Goal: Information Seeking & Learning: Learn about a topic

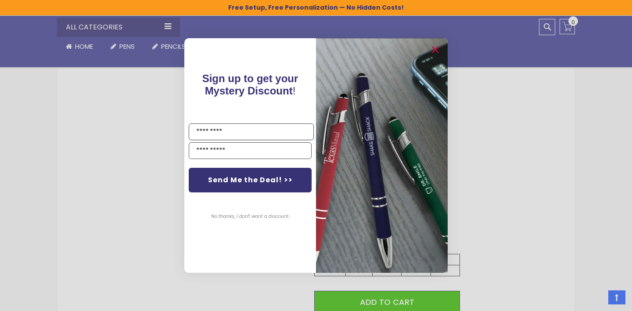
scroll to position [415, 0]
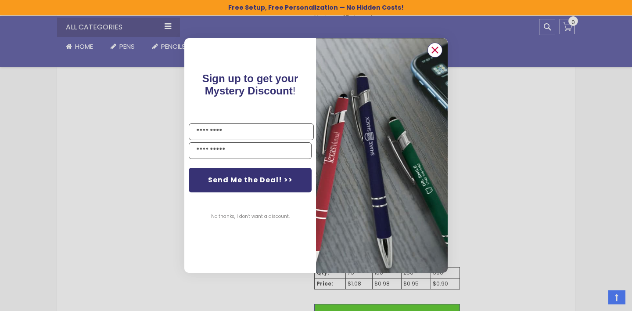
click at [439, 48] on circle "Close dialog" at bounding box center [435, 49] width 13 height 13
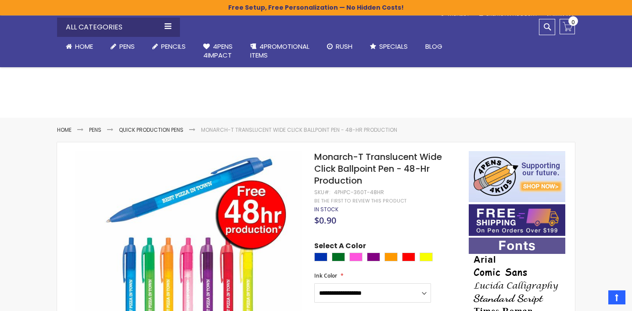
scroll to position [0, 0]
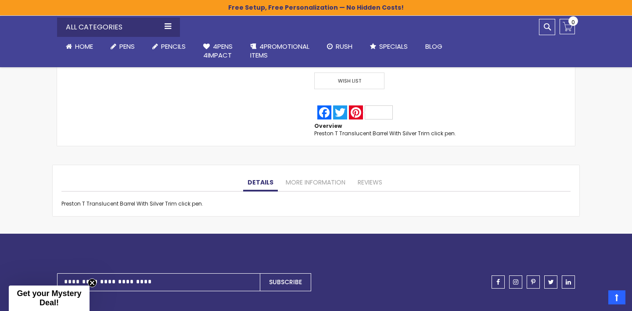
scroll to position [728, 0]
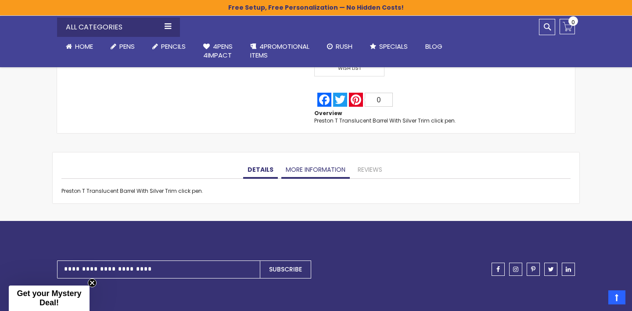
click at [321, 169] on link "More Information" at bounding box center [315, 170] width 68 height 18
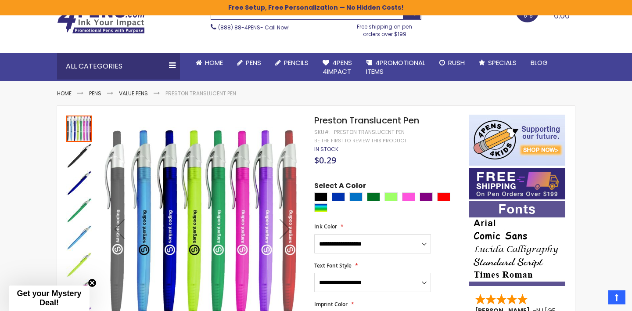
scroll to position [0, 0]
